Goal: Task Accomplishment & Management: Use online tool/utility

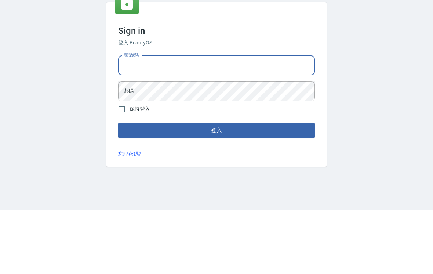
click at [259, 120] on input "電話號碼" at bounding box center [216, 130] width 197 height 20
type input "0985335300"
click at [217, 187] on button "登入" at bounding box center [216, 194] width 197 height 15
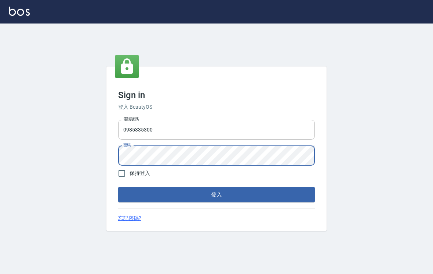
click at [326, 66] on div "Sign in 登入 BeautyOS 電話號碼 0985335300 電話號碼 密碼 密碼 保持登入 登入 忘記密碼?" at bounding box center [217, 148] width 220 height 165
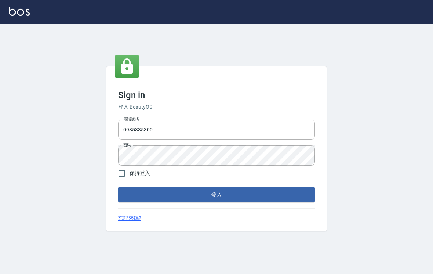
click at [243, 188] on button "登入" at bounding box center [216, 194] width 197 height 15
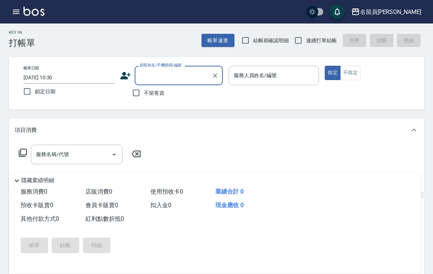
scroll to position [3, 0]
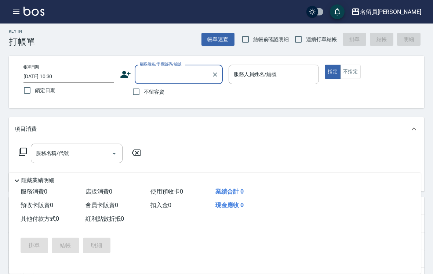
click at [401, 10] on div "名留員林中正" at bounding box center [390, 11] width 61 height 9
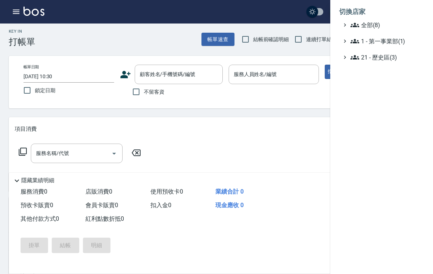
click at [392, 29] on span "全部(8)" at bounding box center [386, 25] width 71 height 9
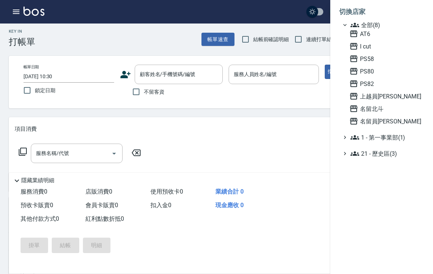
click at [380, 100] on span "上越員[PERSON_NAME]" at bounding box center [386, 96] width 72 height 9
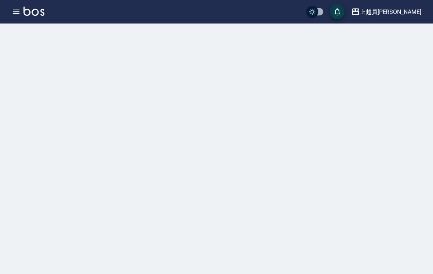
scroll to position [3, 0]
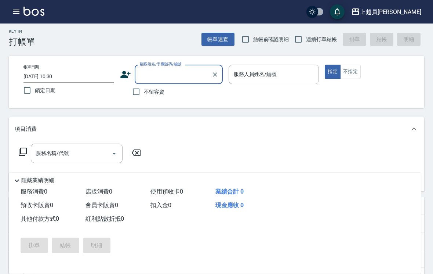
click at [25, 13] on img at bounding box center [34, 11] width 21 height 9
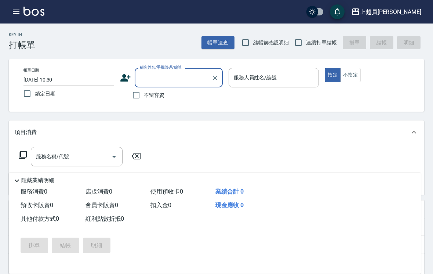
click at [17, 22] on div "上越員林 登出" at bounding box center [216, 12] width 433 height 24
click at [24, 15] on img at bounding box center [34, 11] width 21 height 9
click at [19, 12] on icon "button" at bounding box center [16, 12] width 7 height 4
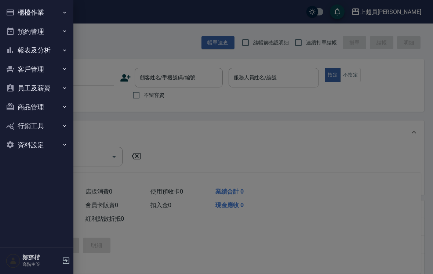
click at [29, 58] on button "報表及分析" at bounding box center [37, 50] width 68 height 19
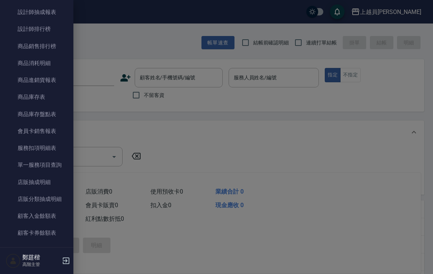
scroll to position [363, 0]
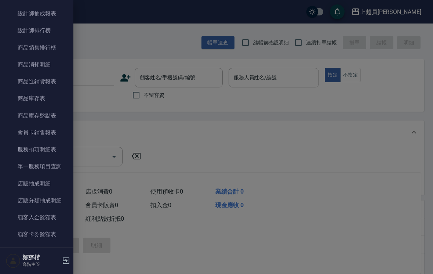
click at [33, 170] on link "單一服務項目查詢" at bounding box center [37, 166] width 68 height 17
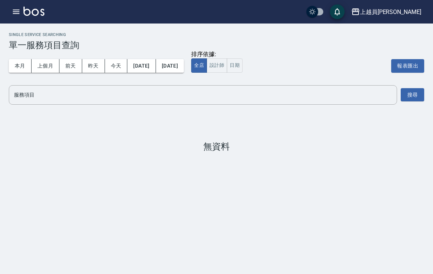
click at [39, 66] on button "上個月" at bounding box center [46, 66] width 28 height 14
click at [109, 94] on input "服務項目" at bounding box center [203, 95] width 382 height 13
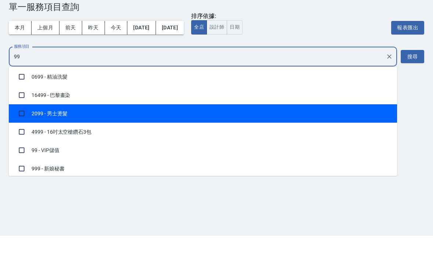
scroll to position [57, 0]
type input "99"
click at [418, 89] on div "Single Service Searching 單一服務項目查詢 本月 上個月 前天 昨天 今天 2025/07/01 2025/07/31 排序依據: 全…" at bounding box center [216, 92] width 433 height 137
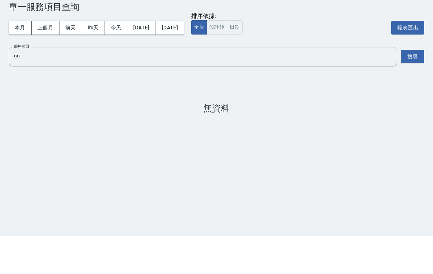
scroll to position [11, 0]
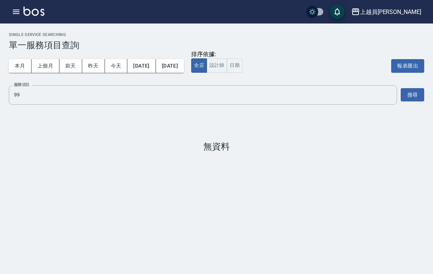
click at [199, 90] on input "99" at bounding box center [197, 95] width 371 height 13
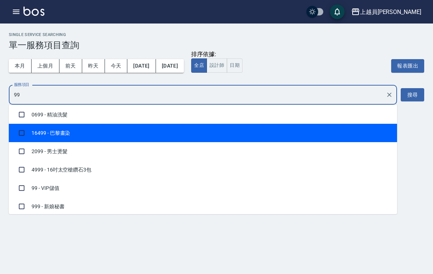
scroll to position [57, 0]
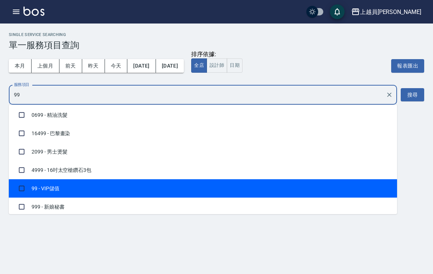
click at [53, 179] on li "99 - VIP儲值" at bounding box center [203, 188] width 389 height 18
checkbox input "true"
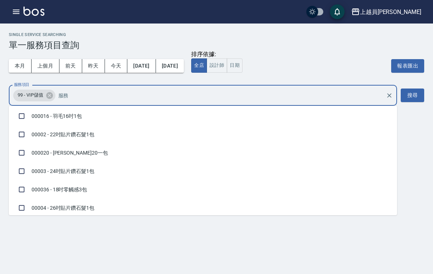
scroll to position [1817, 0]
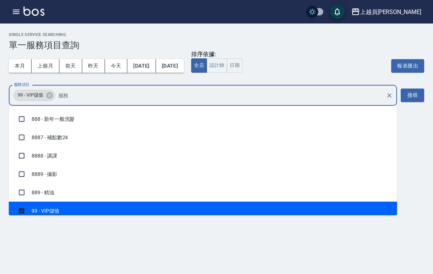
click at [410, 90] on button "搜尋" at bounding box center [413, 96] width 24 height 14
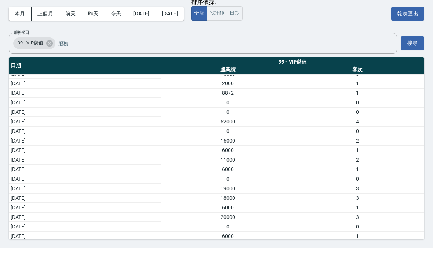
scroll to position [26, 0]
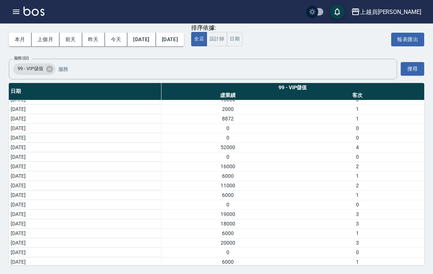
click at [10, 9] on button "button" at bounding box center [16, 11] width 15 height 15
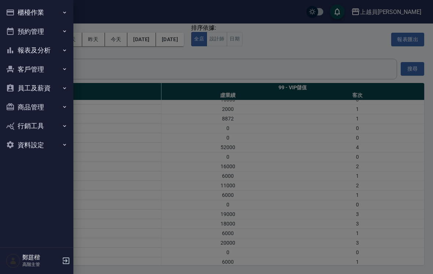
click at [53, 17] on button "櫃檯作業" at bounding box center [37, 12] width 68 height 19
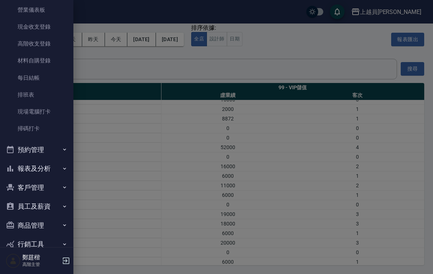
scroll to position [94, 0]
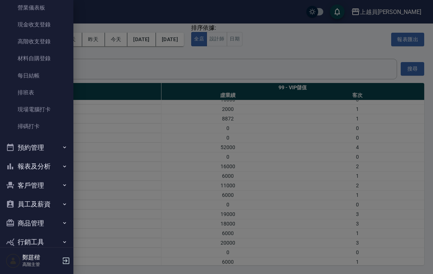
click at [53, 169] on button "報表及分析" at bounding box center [37, 166] width 68 height 19
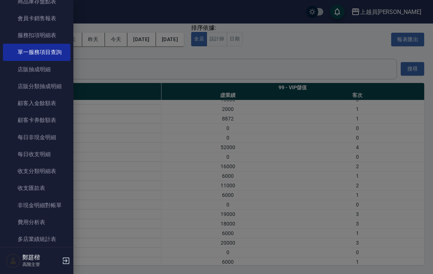
scroll to position [688, 0]
click at [62, 200] on link "非現金明細對帳單" at bounding box center [37, 204] width 68 height 17
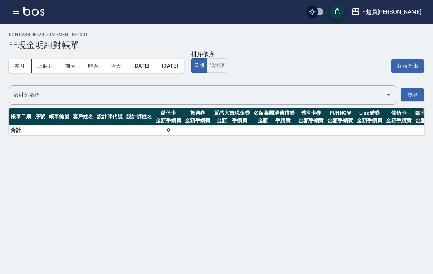
click at [43, 71] on button "上個月" at bounding box center [46, 66] width 28 height 14
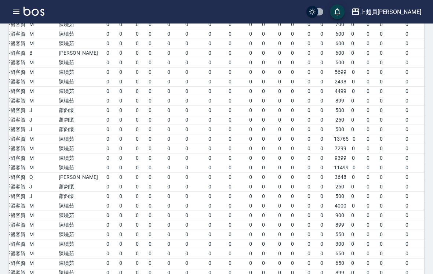
scroll to position [994, 0]
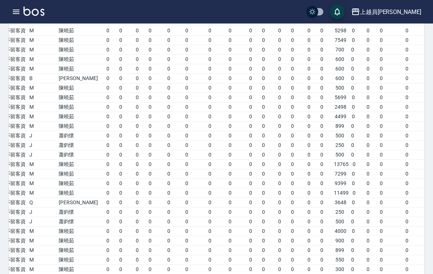
click at [12, 14] on icon "button" at bounding box center [16, 11] width 9 height 9
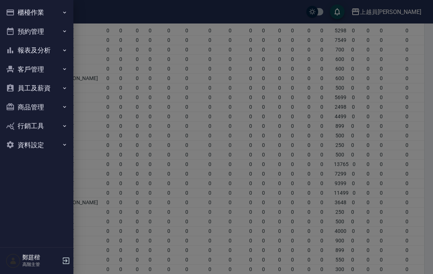
click at [21, 18] on button "櫃檯作業" at bounding box center [37, 12] width 68 height 19
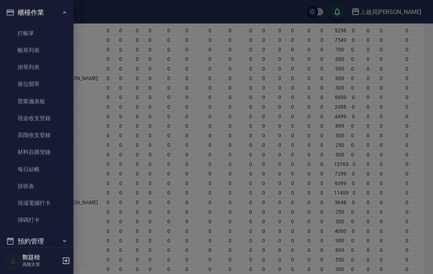
click at [16, 138] on link "高階收支登錄" at bounding box center [37, 135] width 68 height 17
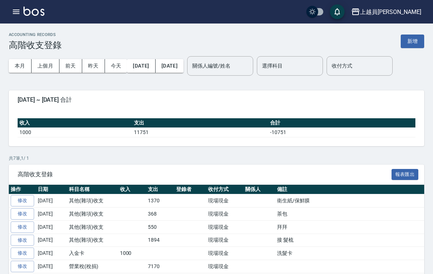
click at [419, 42] on button "新增" at bounding box center [413, 42] width 24 height 14
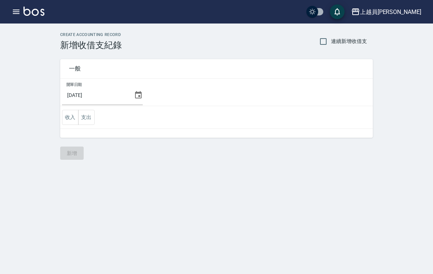
click at [124, 92] on input "2025/08/11" at bounding box center [96, 95] width 69 height 20
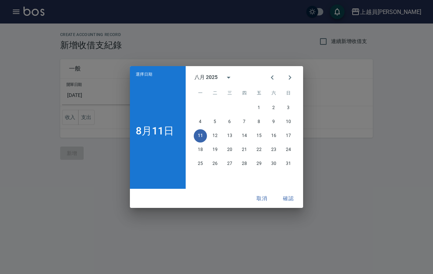
click at [268, 79] on icon "Previous month" at bounding box center [272, 77] width 9 height 9
click at [247, 163] on button "31" at bounding box center [244, 163] width 13 height 13
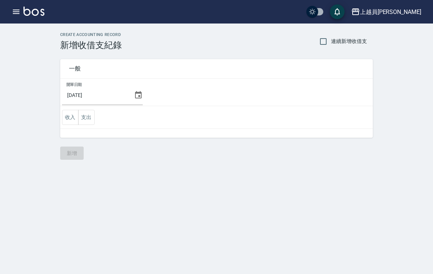
click at [90, 113] on button "支出" at bounding box center [86, 117] width 17 height 15
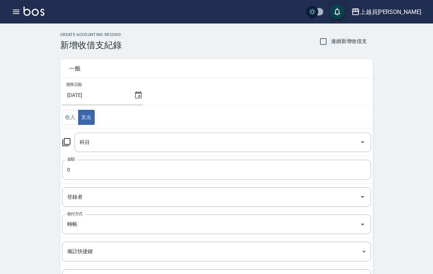
click at [324, 43] on input "連續新增收借支" at bounding box center [323, 41] width 15 height 15
checkbox input "true"
click at [163, 136] on input "科目" at bounding box center [217, 142] width 279 height 13
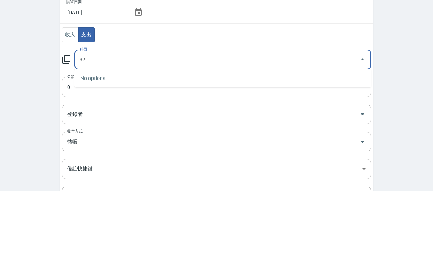
type input "3"
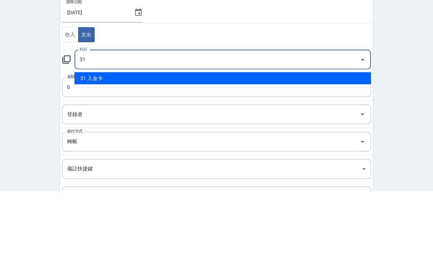
click at [208, 155] on li "31 入金卡" at bounding box center [223, 161] width 297 height 12
type input "31 入金卡"
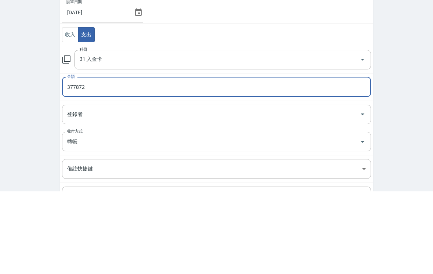
type input "377872"
click at [394, 89] on div "CREATE ACCOUNTING RECORD 新增收借支紀錄 連續新增收借支 一般 開單日期 2025/07/31 收入 支出 科目 31 入金卡 科目 …" at bounding box center [216, 186] width 433 height 325
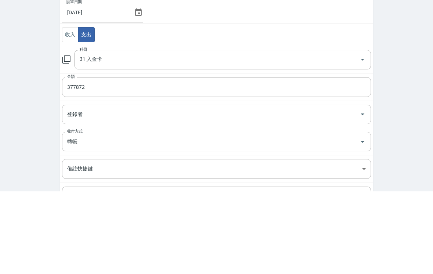
scroll to position [75, 0]
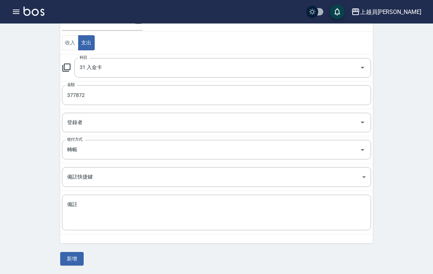
click at [73, 256] on button "新增" at bounding box center [72, 259] width 24 height 14
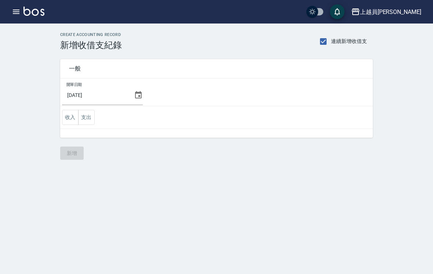
click at [73, 120] on button "收入" at bounding box center [70, 117] width 17 height 15
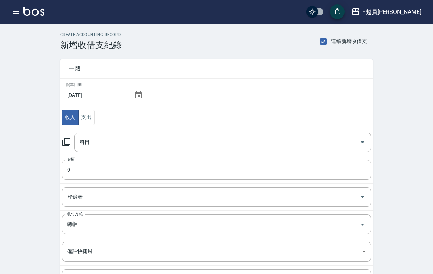
click at [135, 144] on input "科目" at bounding box center [217, 142] width 279 height 13
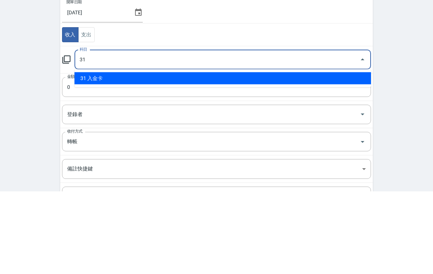
click at [211, 155] on li "31 入金卡" at bounding box center [223, 161] width 297 height 12
type input "31 入金卡"
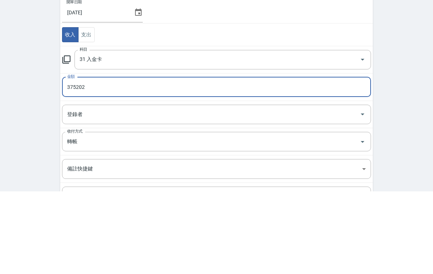
type input "375202"
click at [382, 95] on div "CREATE ACCOUNTING RECORD 新增收借支紀錄 連續新增收借支 一般 開單日期 [DATE] 收入 支出 科目 31 入金卡 科目 金額 3…" at bounding box center [216, 186] width 433 height 325
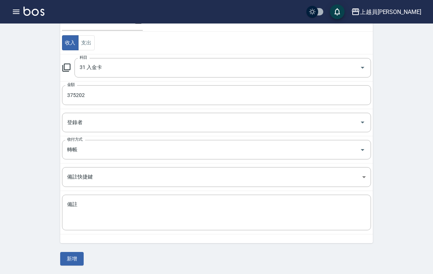
click at [71, 260] on button "新增" at bounding box center [72, 259] width 24 height 14
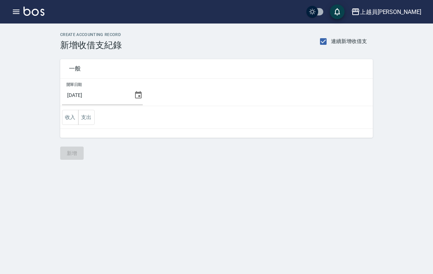
click at [84, 120] on button "支出" at bounding box center [86, 117] width 17 height 15
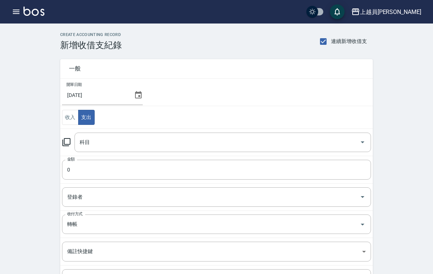
click at [188, 141] on input "科目" at bounding box center [217, 142] width 279 height 13
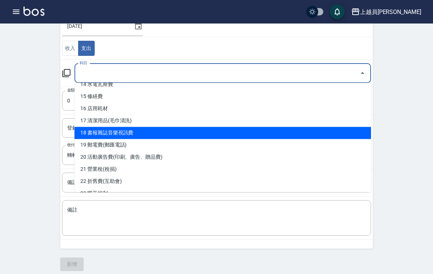
scroll to position [178, 0]
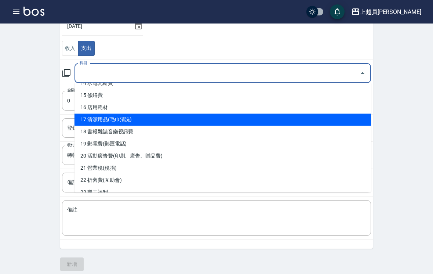
click at [182, 125] on li "17 清潔用品(毛巾清洗)" at bounding box center [223, 120] width 297 height 12
type input "17 清潔用品(毛巾清洗)"
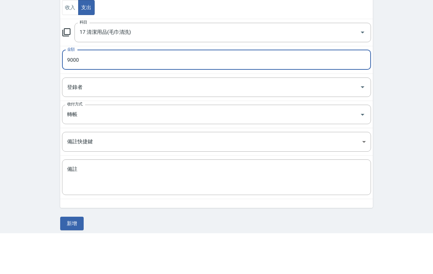
type input "9000"
click at [393, 75] on div "CREATE ACCOUNTING RECORD 新增收借支紀錄 連續新增收借支 一般 開單日期 2025/07/31 收入 支出 科目 17 清潔用品(毛巾…" at bounding box center [216, 116] width 433 height 325
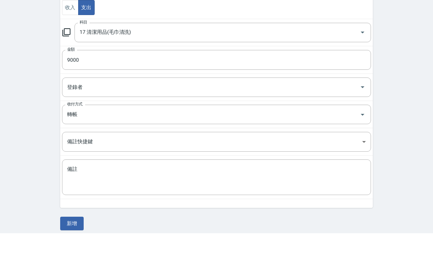
scroll to position [75, 0]
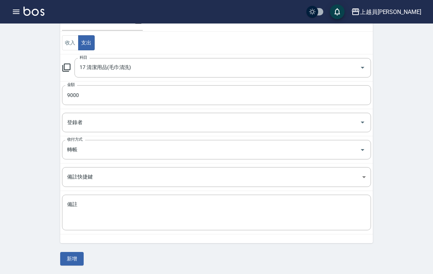
click at [79, 261] on button "新增" at bounding box center [72, 259] width 24 height 14
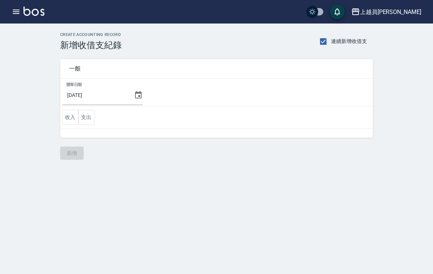
click at [84, 116] on button "支出" at bounding box center [86, 117] width 17 height 15
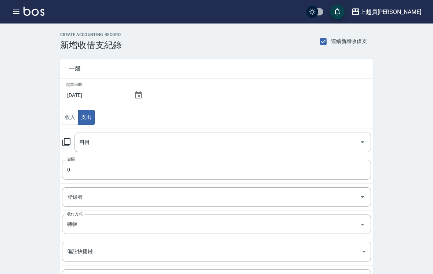
click at [208, 141] on input "科目" at bounding box center [217, 142] width 279 height 13
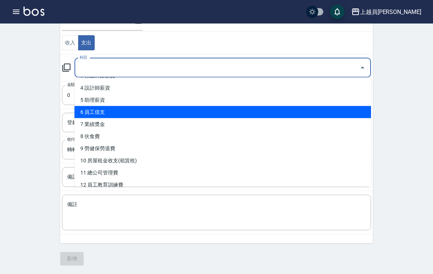
scroll to position [46, 0]
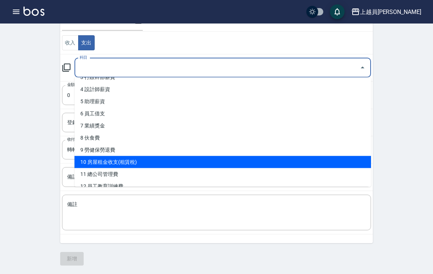
click at [237, 158] on li "10 房屋租金收支(租賃稅)" at bounding box center [223, 162] width 297 height 12
type input "10 房屋租金收支(租賃稅)"
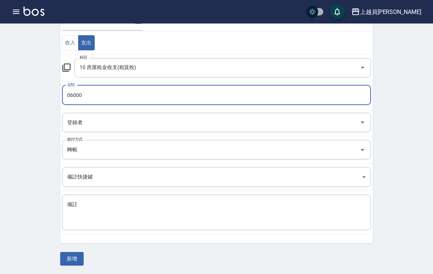
click at [70, 94] on input "06000" at bounding box center [216, 95] width 309 height 20
type input "6000"
click at [76, 259] on button "新增" at bounding box center [72, 259] width 24 height 14
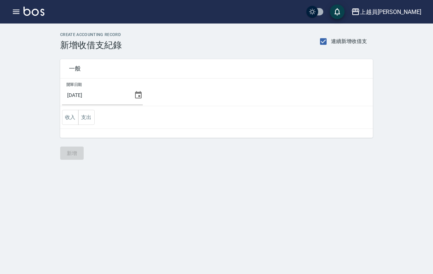
click at [11, 11] on button "button" at bounding box center [16, 11] width 15 height 15
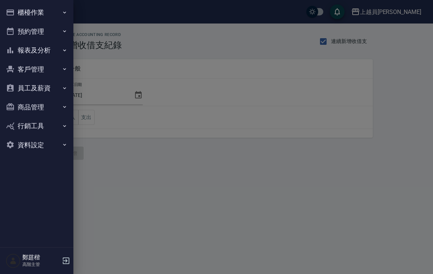
click at [231, 199] on div at bounding box center [216, 137] width 433 height 274
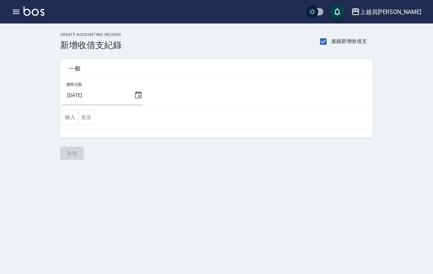
click at [216, 170] on div "CREATE ACCOUNTING RECORD 新增收借支紀錄 連續新增收借支 一般 開單日期 [DATE] 收入 支出 新增" at bounding box center [216, 137] width 433 height 274
click at [211, 173] on div "CREATE ACCOUNTING RECORD 新增收借支紀錄 連續新增收借支 一般 開單日期 [DATE] 收入 支出 新增" at bounding box center [216, 137] width 433 height 274
click at [90, 116] on button "支出" at bounding box center [86, 117] width 17 height 15
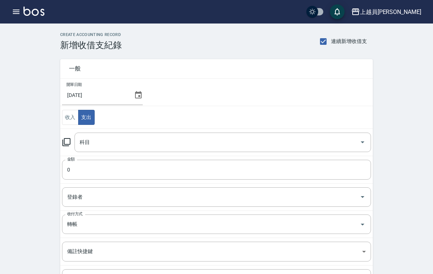
click at [137, 145] on input "科目" at bounding box center [217, 142] width 279 height 13
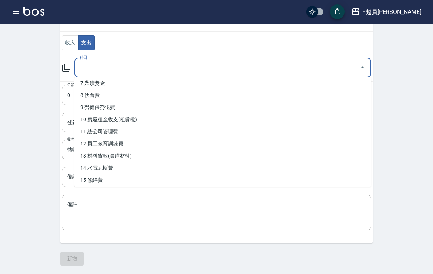
scroll to position [88, 0]
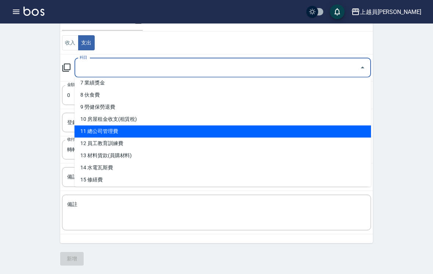
click at [325, 136] on li "11 總公司管理費" at bounding box center [223, 132] width 297 height 12
type input "11 總公司管理費"
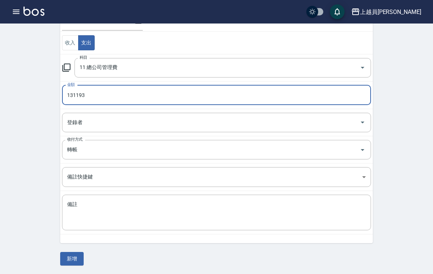
type input "131193"
click at [82, 258] on button "新增" at bounding box center [72, 259] width 24 height 14
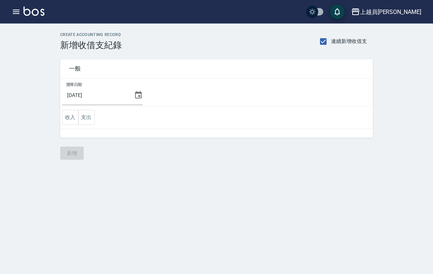
click at [90, 124] on button "支出" at bounding box center [86, 117] width 17 height 15
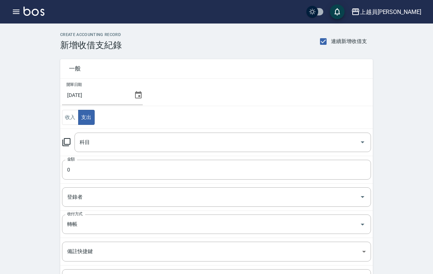
click at [167, 141] on input "科目" at bounding box center [217, 142] width 279 height 13
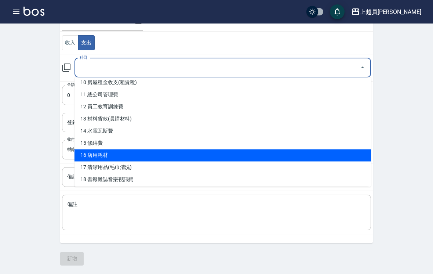
scroll to position [126, 0]
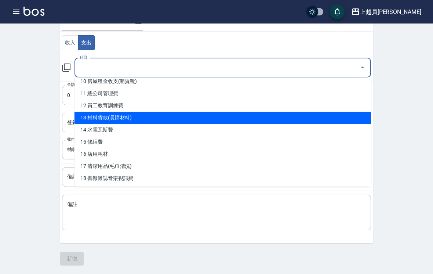
click at [202, 119] on li "13 材料貨款(員購材料)" at bounding box center [223, 118] width 297 height 12
type input "13 材料貨款(員購材料)"
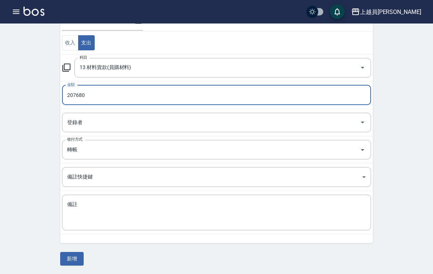
type input "207680"
click at [416, 102] on div "CREATE ACCOUNTING RECORD 新增收借支紀錄 連續新增收借支 一般 開單日期 [DATE] 收入 支出 科目 13 材料貨款(員購材料) …" at bounding box center [216, 111] width 433 height 325
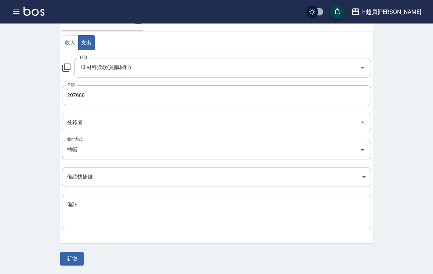
click at [75, 264] on button "新增" at bounding box center [72, 259] width 24 height 14
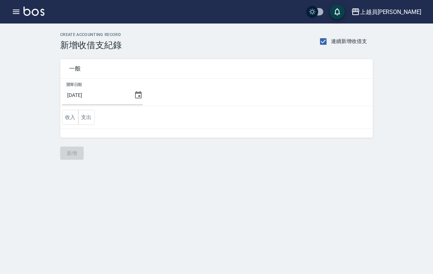
click at [11, 12] on button "button" at bounding box center [16, 11] width 15 height 15
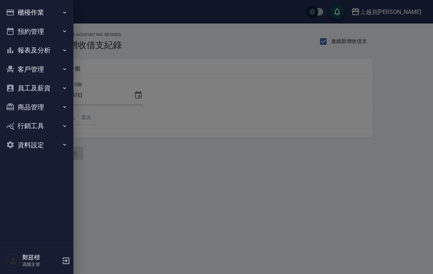
click at [16, 51] on button "報表及分析" at bounding box center [37, 50] width 68 height 19
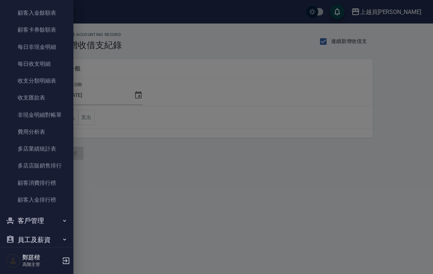
scroll to position [567, 0]
click at [25, 127] on link "費用分析表" at bounding box center [37, 132] width 68 height 17
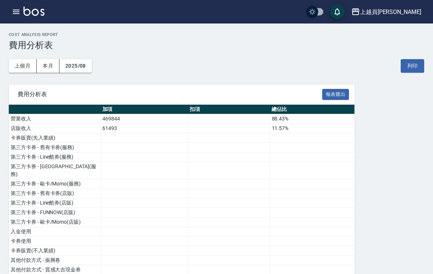
click at [23, 65] on button "上個月" at bounding box center [23, 66] width 28 height 14
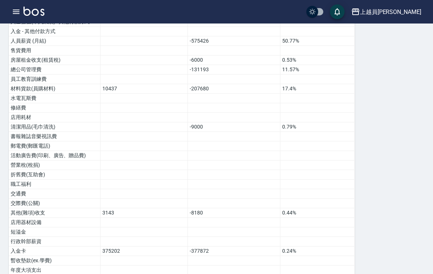
scroll to position [400, 0]
